Goal: Task Accomplishment & Management: Manage account settings

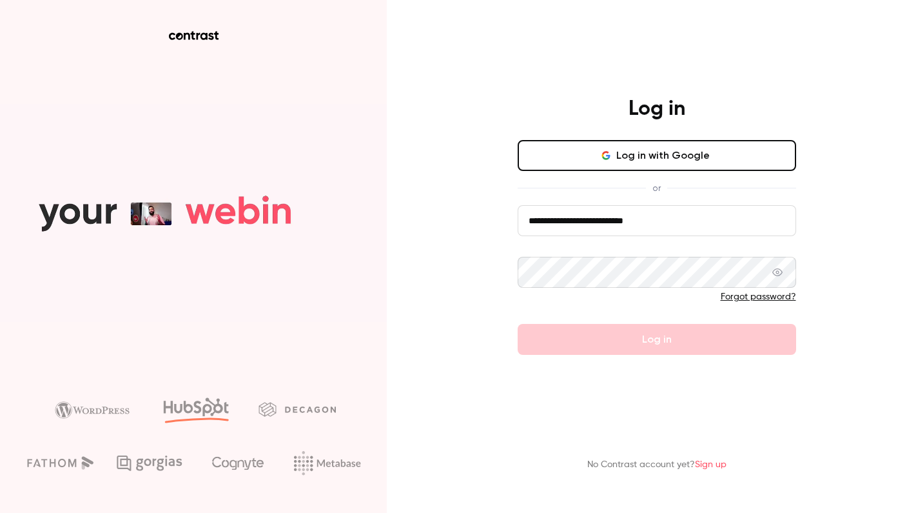
type input "**********"
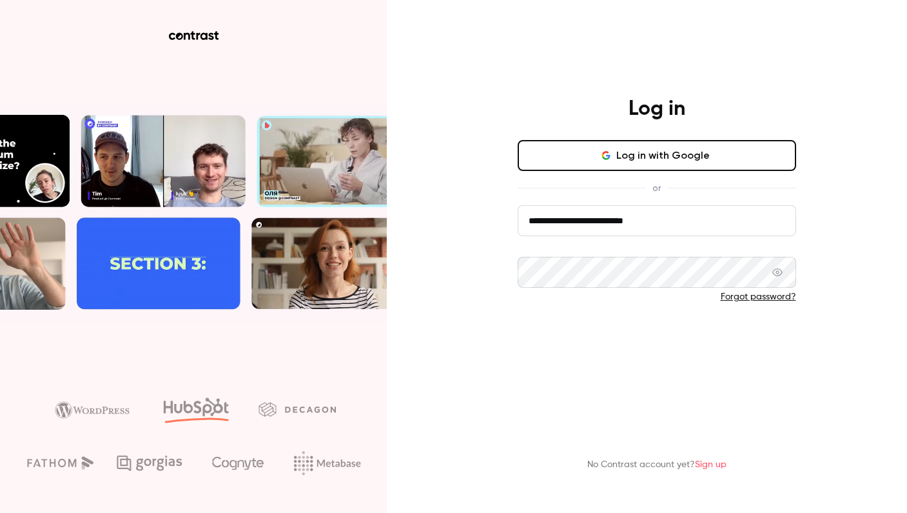
click at [568, 335] on button "Log in" at bounding box center [657, 339] width 279 height 31
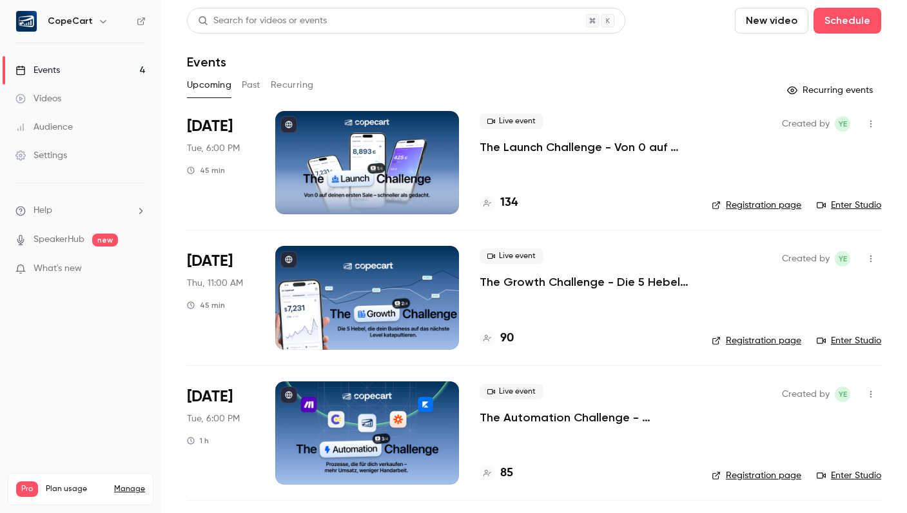
click at [70, 126] on div "Audience" at bounding box center [43, 127] width 57 height 13
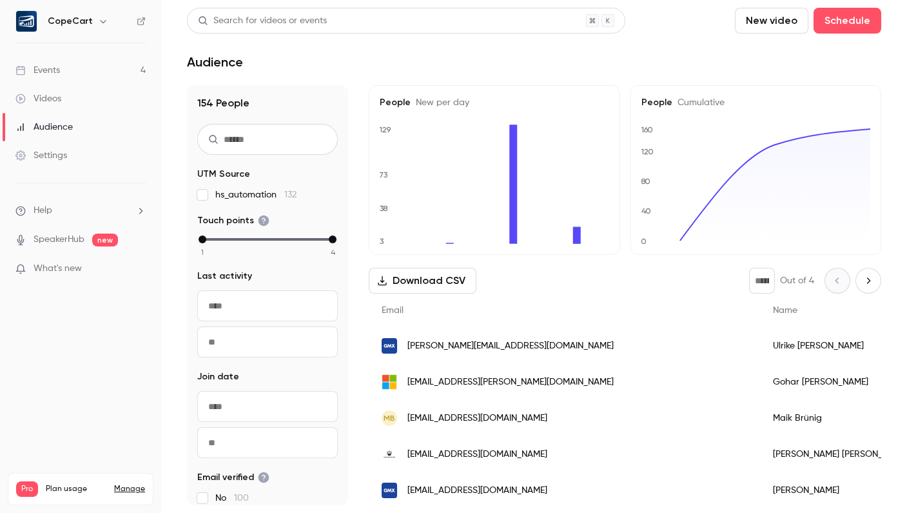
click at [102, 68] on link "Events 4" at bounding box center [80, 70] width 161 height 28
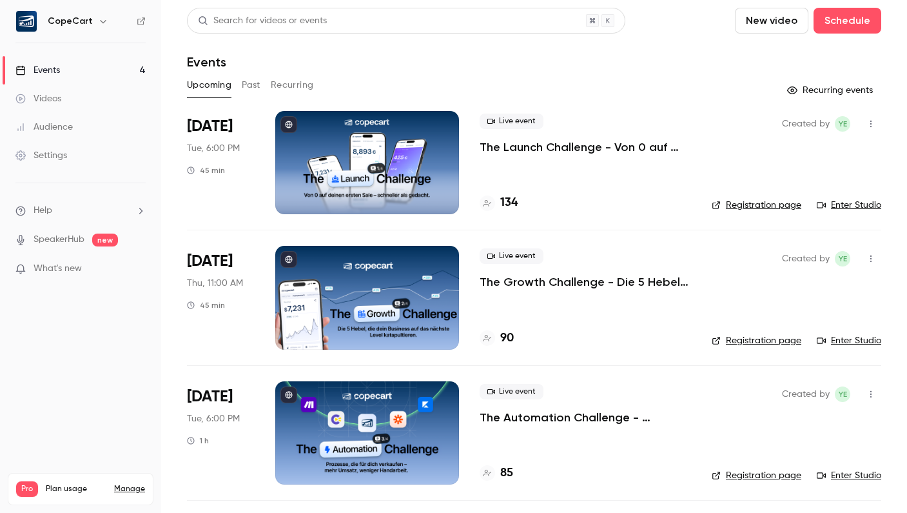
click at [745, 206] on link "Registration page" at bounding box center [757, 205] width 90 height 13
click at [400, 287] on div at bounding box center [367, 297] width 184 height 103
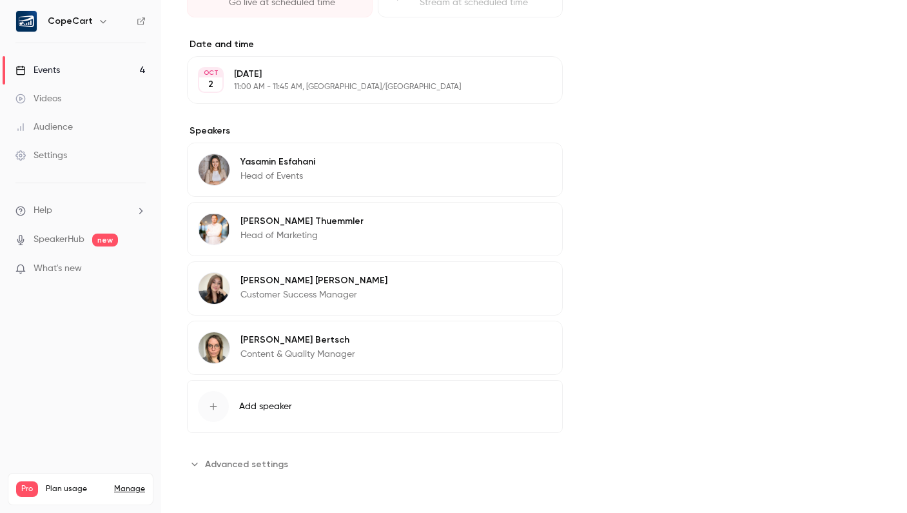
scroll to position [395, 0]
click at [524, 347] on button "Edit" at bounding box center [528, 342] width 47 height 21
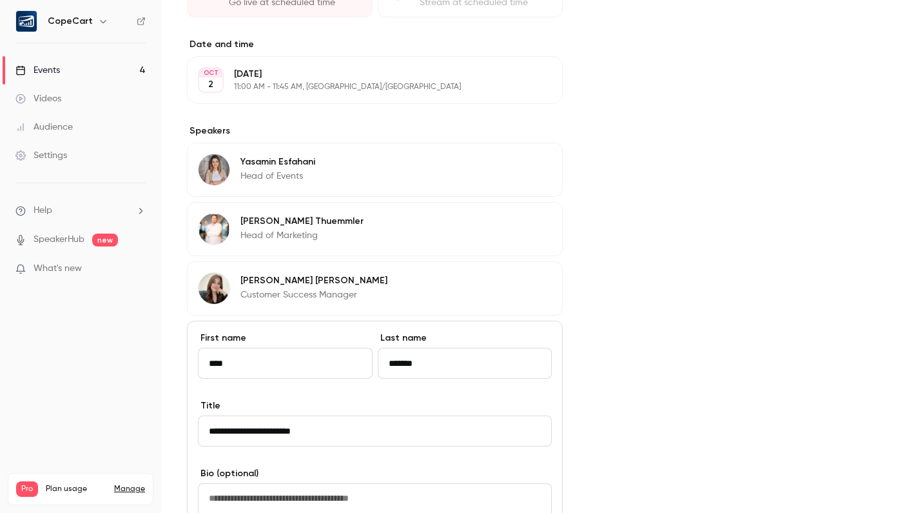
click at [640, 279] on div "Cover image" at bounding box center [735, 257] width 293 height 1072
click at [531, 223] on button "Edit" at bounding box center [528, 223] width 47 height 21
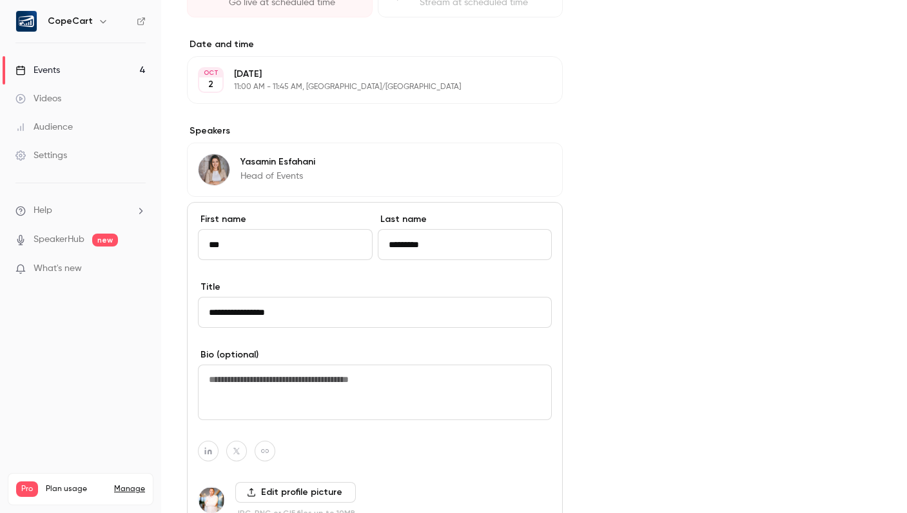
scroll to position [531, 0]
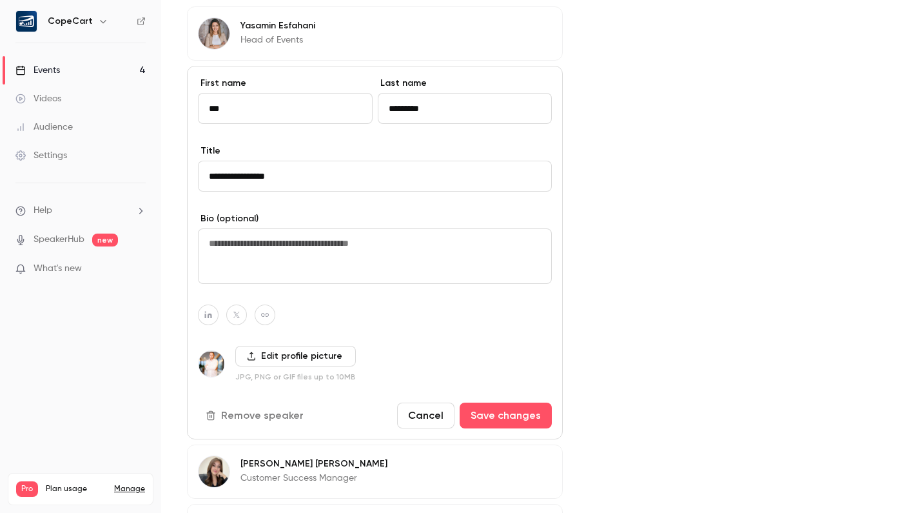
click at [277, 415] on button "Remove speaker" at bounding box center [256, 415] width 116 height 26
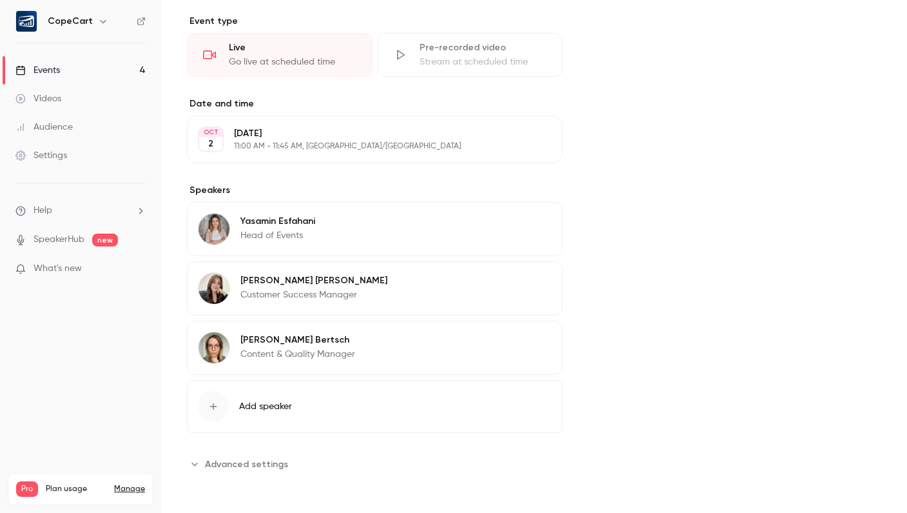
scroll to position [335, 0]
click at [258, 405] on span "Add speaker" at bounding box center [265, 406] width 53 height 13
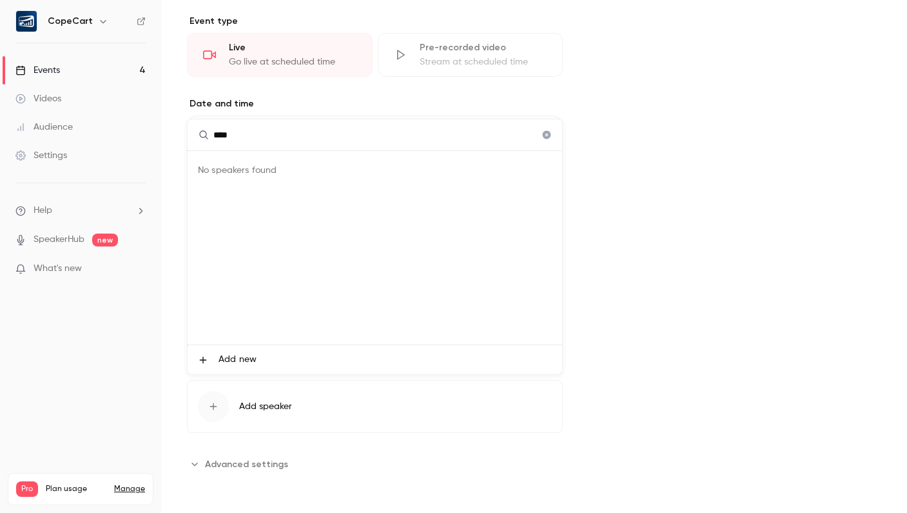
type input "****"
click at [222, 363] on span "Add new" at bounding box center [238, 360] width 38 height 14
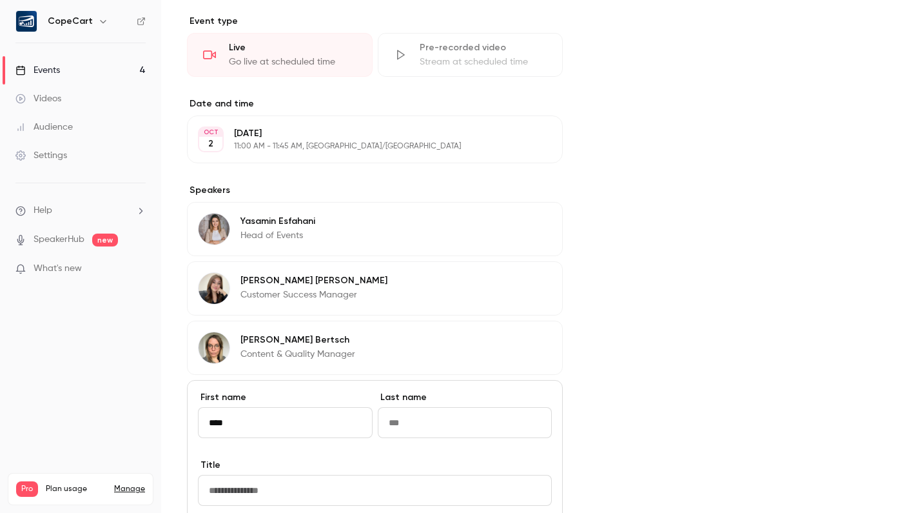
type input "****"
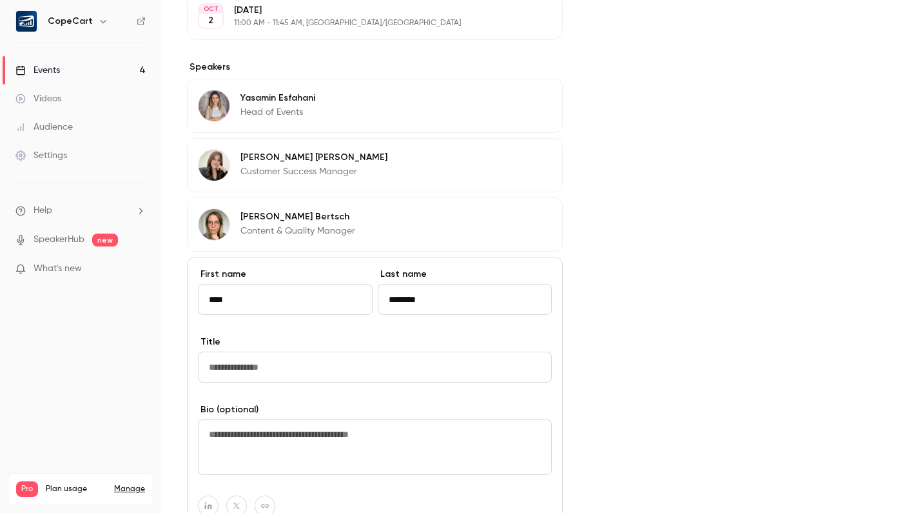
type input "********"
click at [315, 367] on input "Title" at bounding box center [375, 367] width 354 height 31
type input "**********"
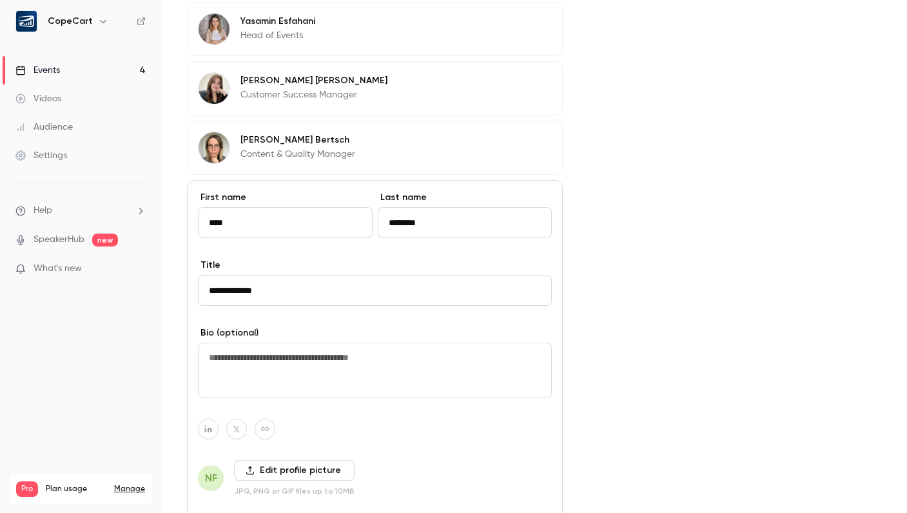
scroll to position [615, 0]
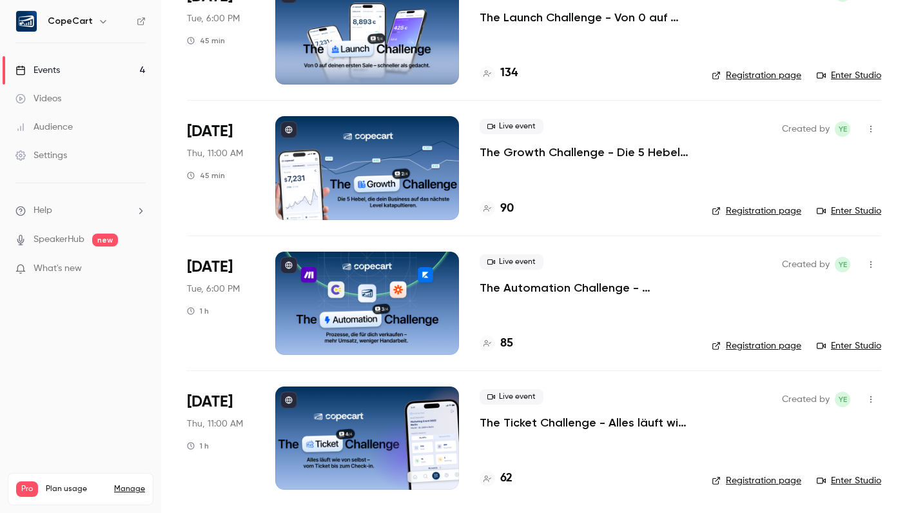
scroll to position [130, 0]
click at [385, 134] on div at bounding box center [367, 167] width 184 height 103
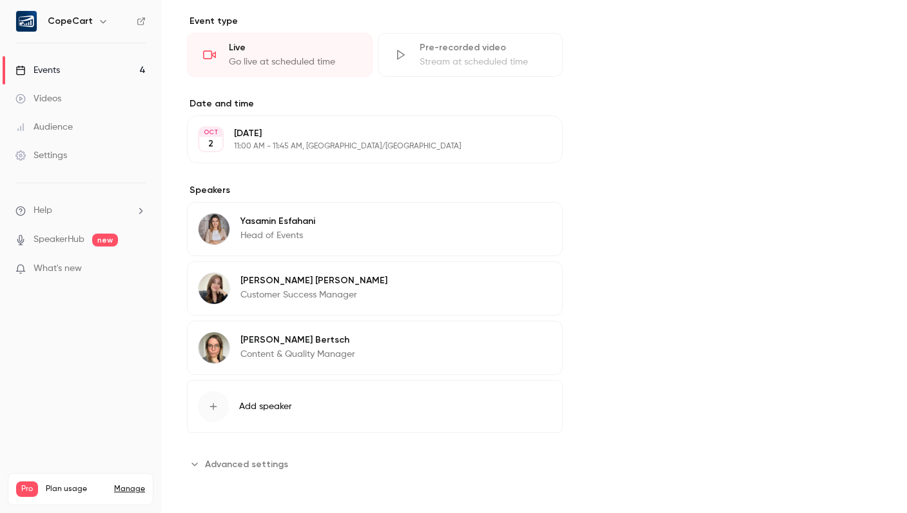
click at [262, 404] on span "Add speaker" at bounding box center [265, 406] width 53 height 13
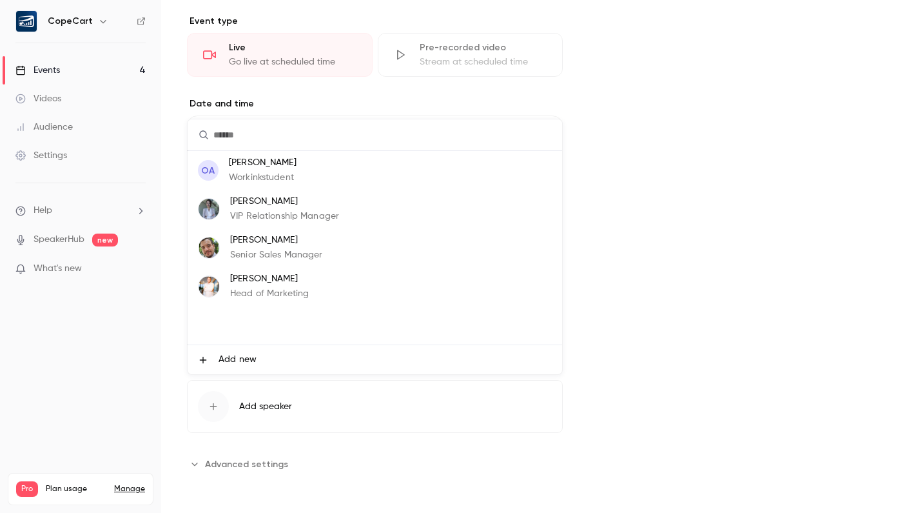
click at [226, 359] on span "Add new" at bounding box center [238, 360] width 38 height 14
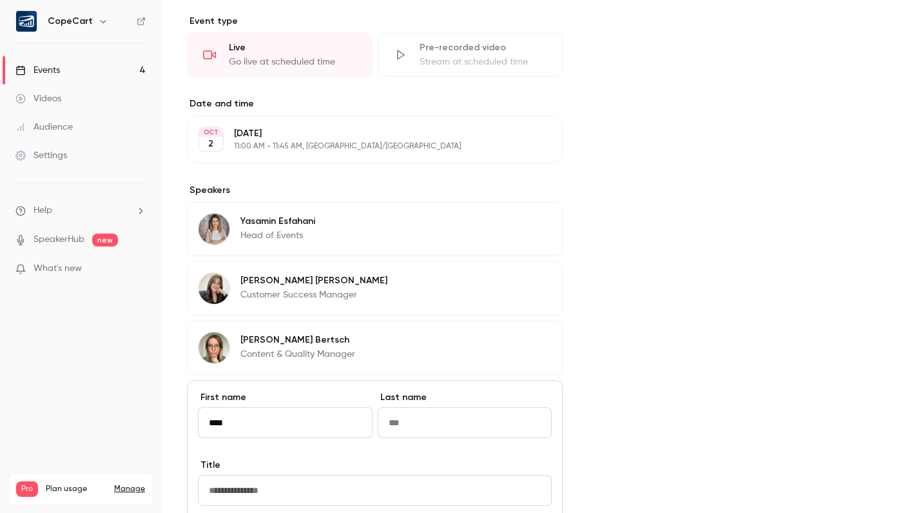
type input "****"
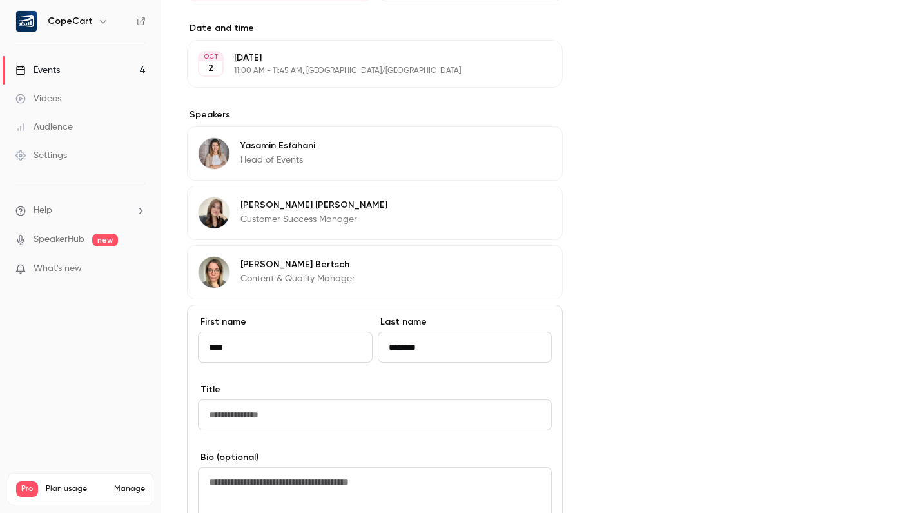
scroll to position [488, 0]
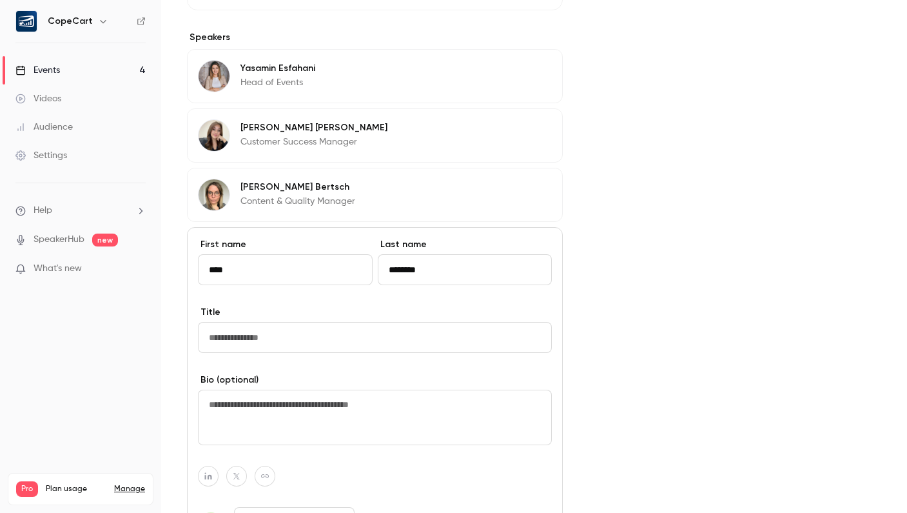
type input "********"
click at [341, 341] on input "Title" at bounding box center [375, 337] width 354 height 31
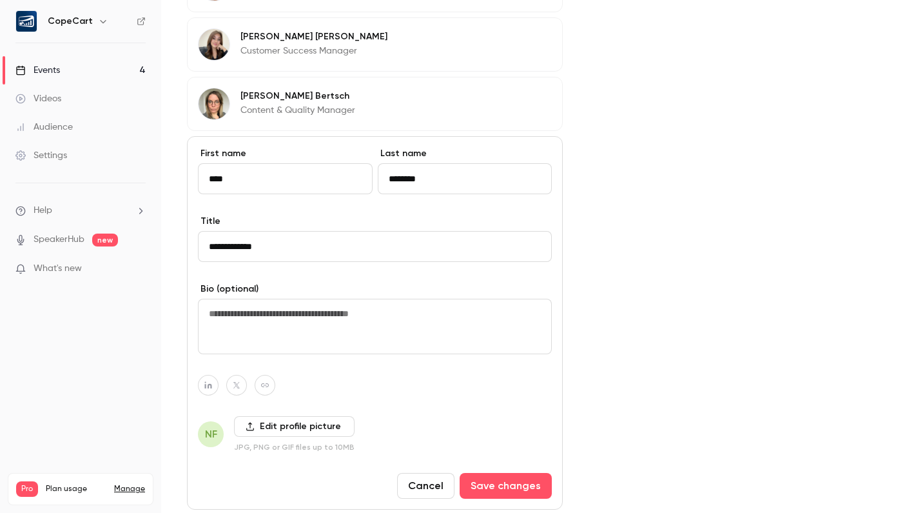
type input "**********"
click at [313, 426] on label "Edit profile picture" at bounding box center [294, 426] width 121 height 21
click at [0, 0] on input "Edit profile picture" at bounding box center [0, 0] width 0 height 0
click at [251, 427] on icon at bounding box center [250, 426] width 9 height 9
click at [0, 0] on input "Edit profile picture" at bounding box center [0, 0] width 0 height 0
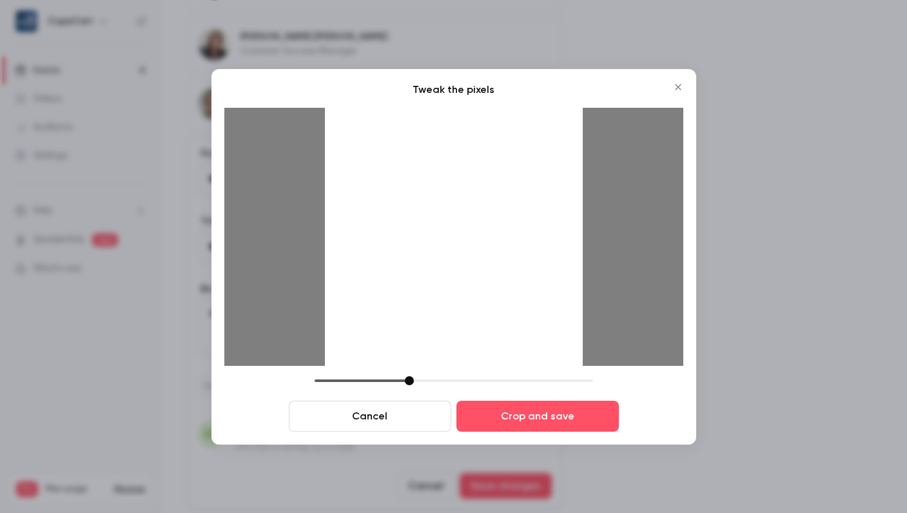
click at [410, 382] on div at bounding box center [409, 380] width 9 height 9
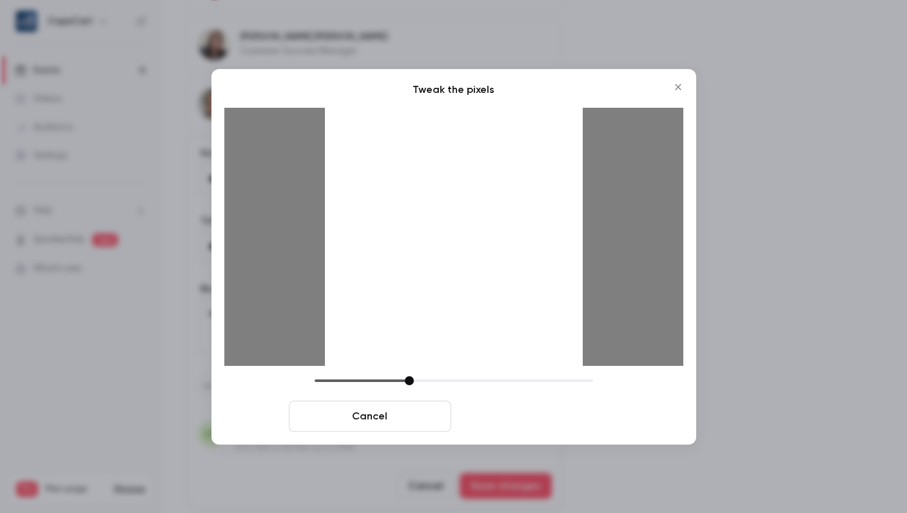
click at [533, 416] on button "Crop and save" at bounding box center [538, 416] width 163 height 31
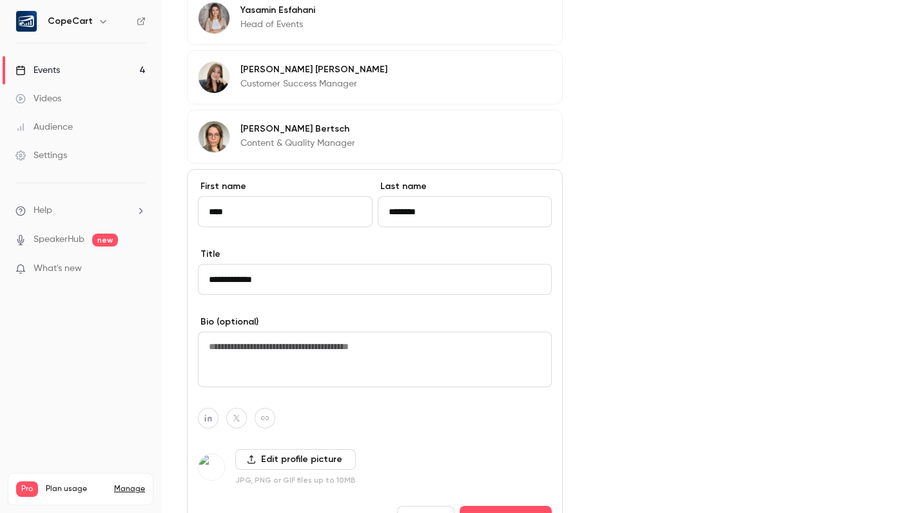
scroll to position [600, 0]
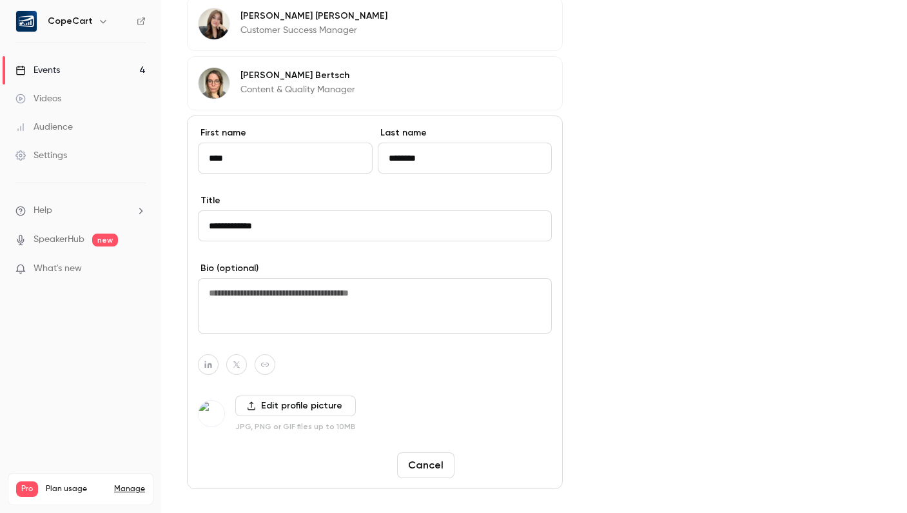
click at [495, 464] on button "Save changes" at bounding box center [506, 465] width 92 height 26
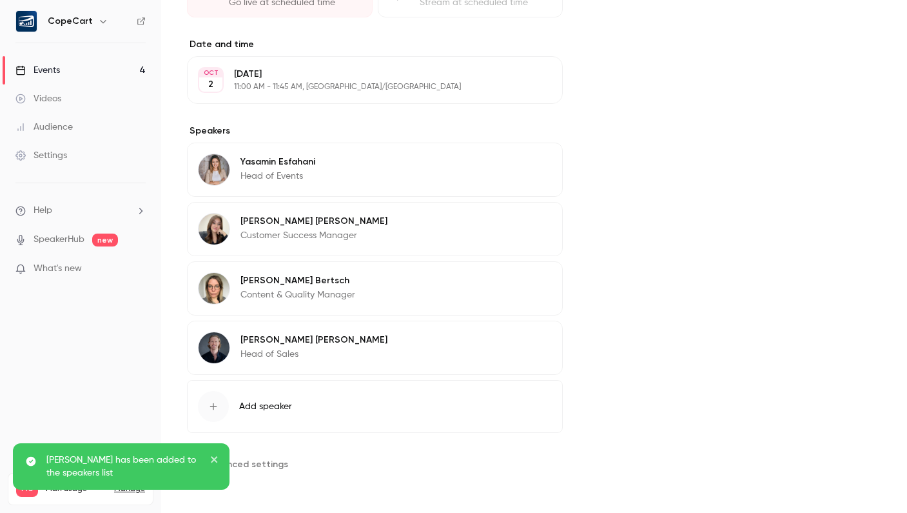
scroll to position [395, 0]
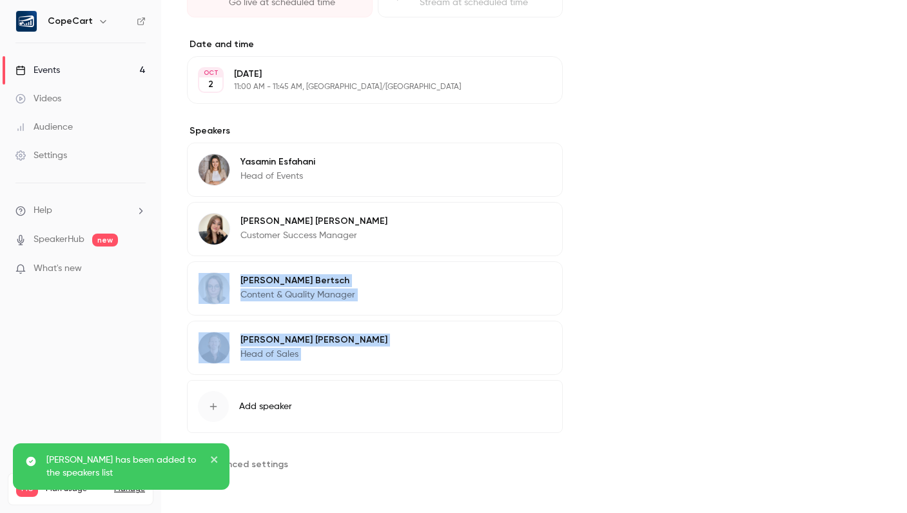
drag, startPoint x: 464, startPoint y: 339, endPoint x: 468, endPoint y: 230, distance: 108.4
click at [468, 230] on div "Yasamin Esfahani Head of Events Edit Emilia Wagner Customer Success Manager Edi…" at bounding box center [375, 259] width 376 height 232
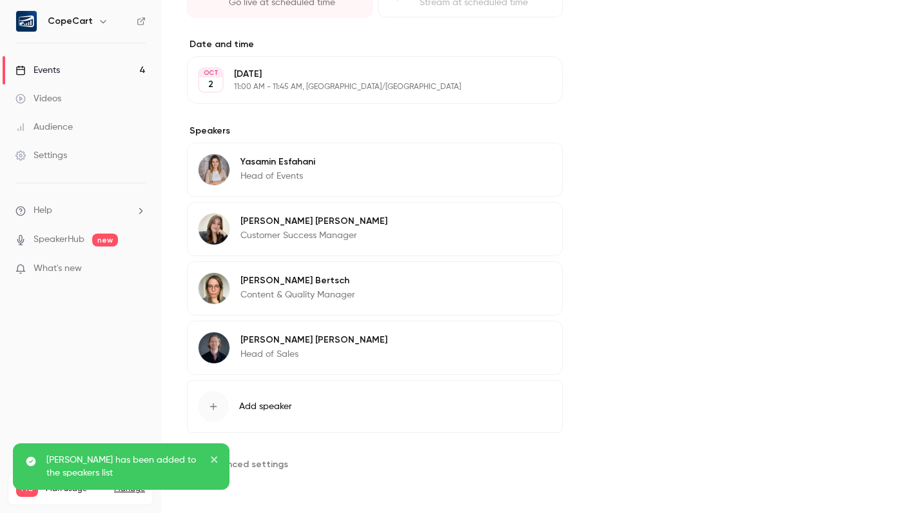
click at [628, 284] on div "Cover image" at bounding box center [735, 97] width 293 height 753
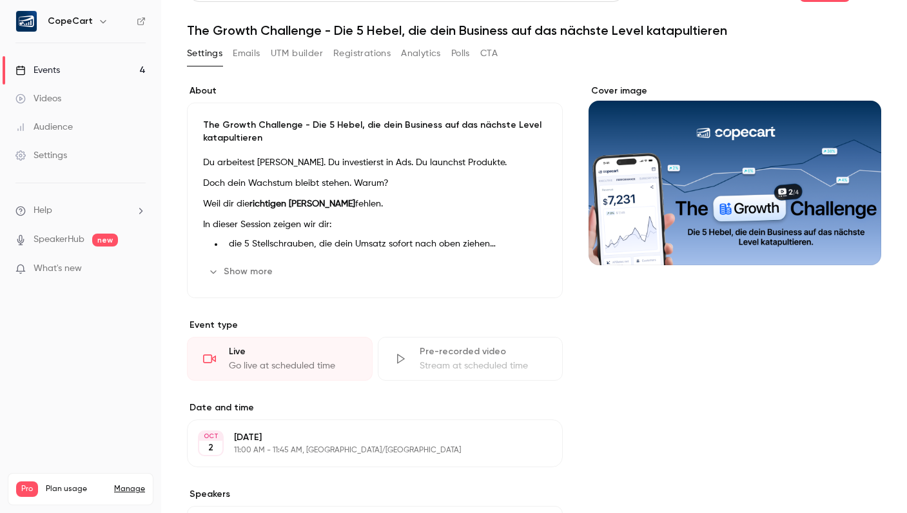
scroll to position [0, 0]
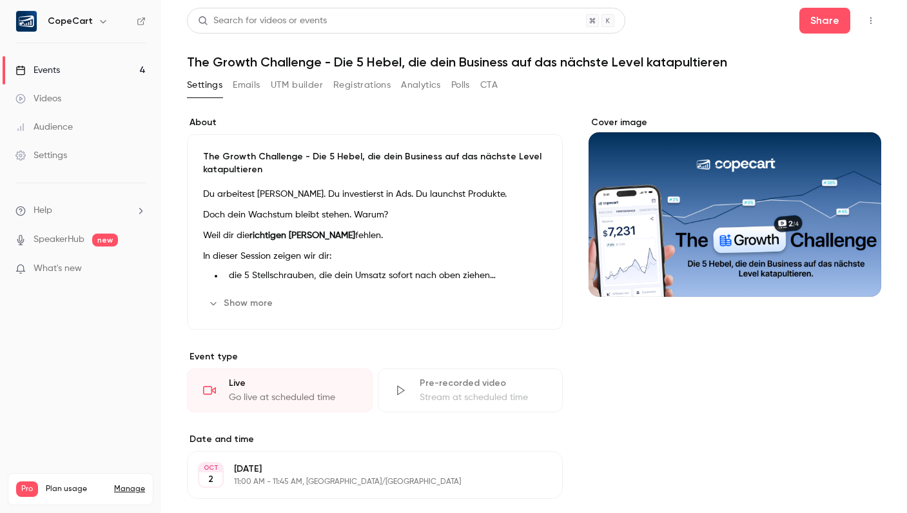
click at [104, 66] on link "Events 4" at bounding box center [80, 70] width 161 height 28
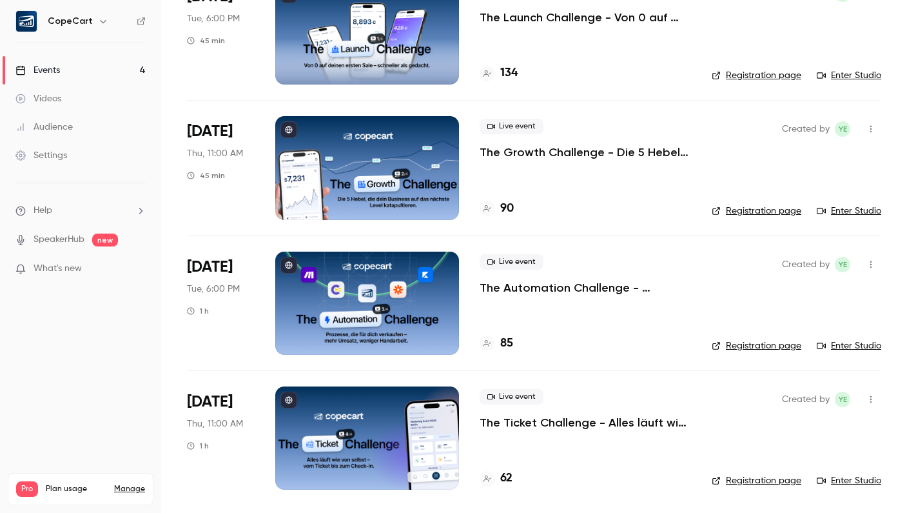
scroll to position [130, 0]
click at [402, 313] on div at bounding box center [367, 303] width 184 height 103
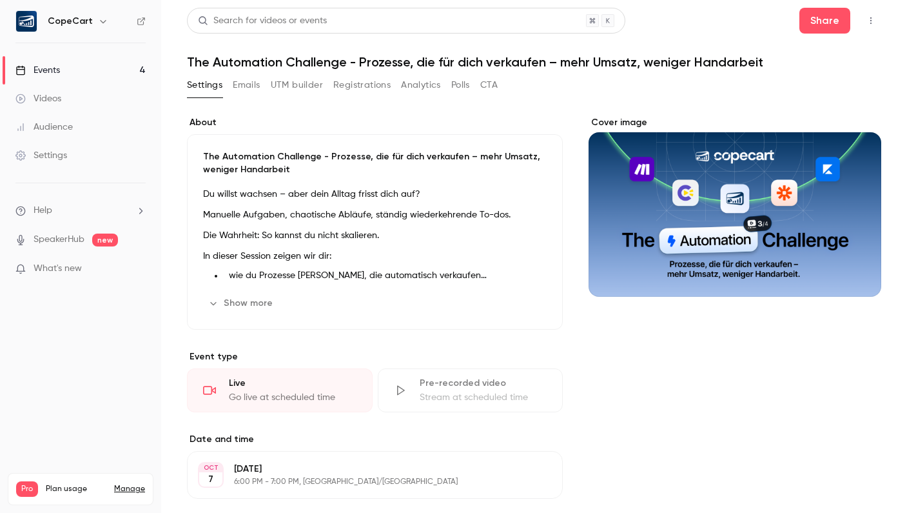
click at [102, 75] on link "Events 4" at bounding box center [80, 70] width 161 height 28
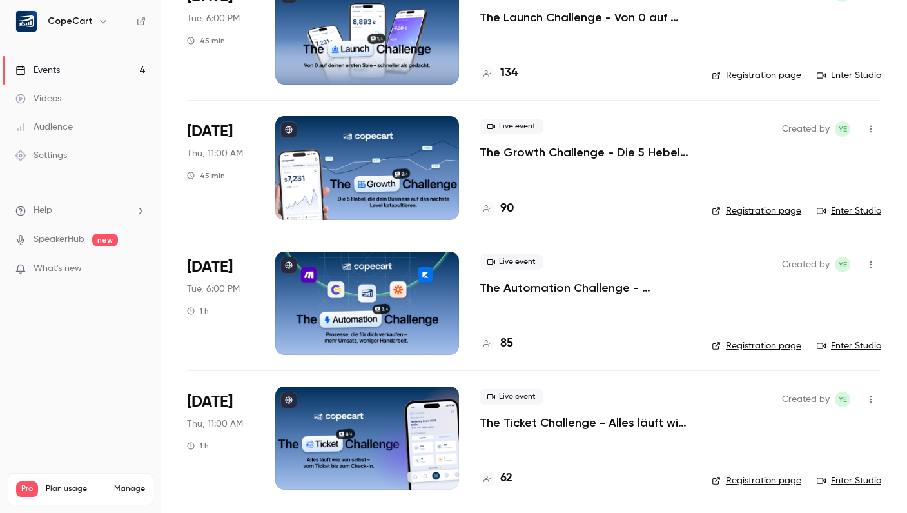
scroll to position [130, 0]
click at [123, 484] on link "Manage" at bounding box center [129, 489] width 31 height 10
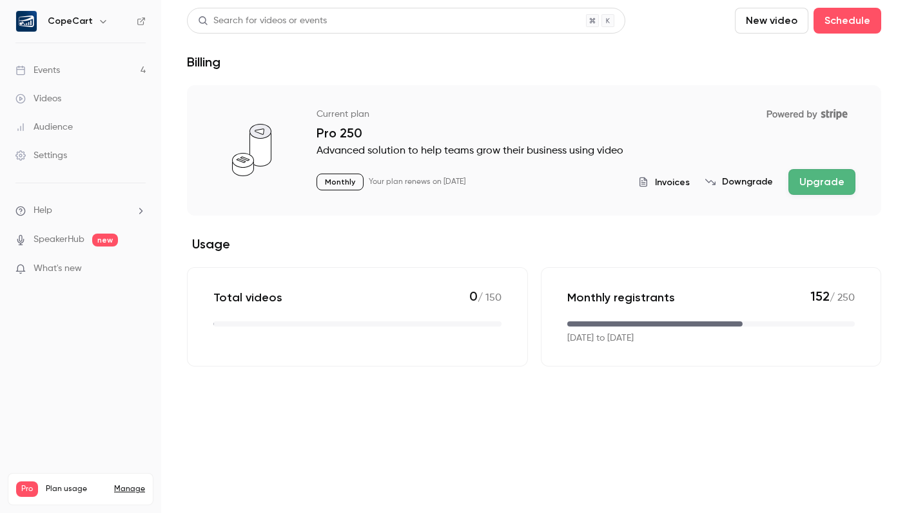
click at [828, 184] on button "Upgrade" at bounding box center [822, 182] width 67 height 26
click at [103, 67] on link "Events 4" at bounding box center [80, 70] width 161 height 28
